Goal: Register for event/course

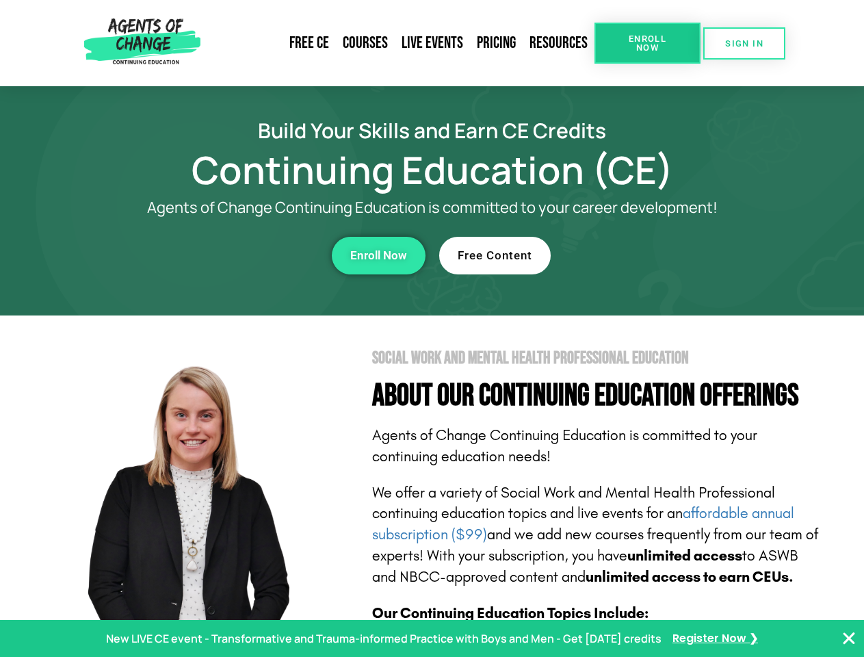
click at [432, 328] on section "Social Work and Mental Health Professional Education About Our Continuing Educa…" at bounding box center [432, 602] width 864 height 575
click at [559, 43] on link "Resources" at bounding box center [559, 42] width 72 height 31
click at [647, 43] on span "Enroll Now" at bounding box center [647, 43] width 62 height 18
click at [744, 43] on span "SIGN IN" at bounding box center [744, 43] width 38 height 9
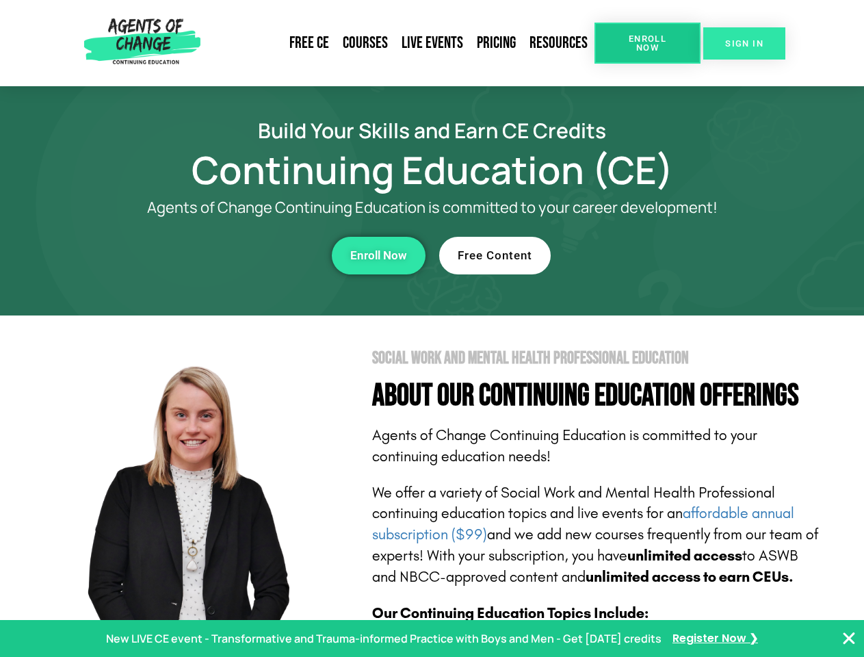
click at [744, 43] on span "SIGN IN" at bounding box center [744, 43] width 38 height 9
click at [237, 255] on div "Enroll Now" at bounding box center [237, 256] width 376 height 38
click at [378, 255] on span "Enroll Now" at bounding box center [378, 256] width 57 height 12
